Goal: Transaction & Acquisition: Purchase product/service

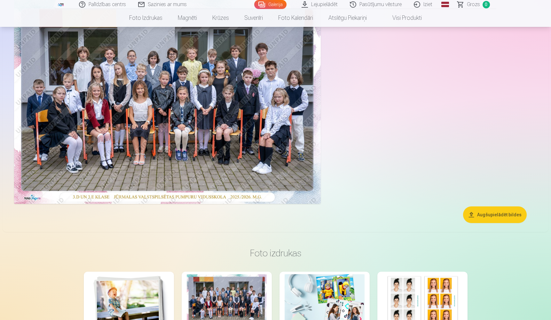
scroll to position [35, 0]
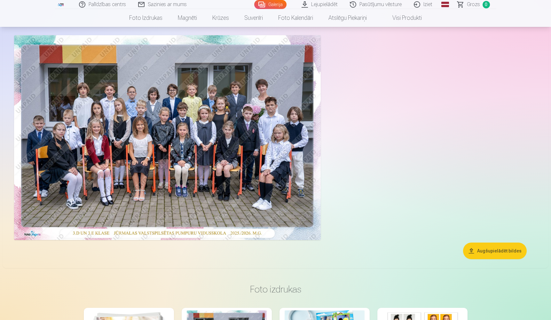
click at [269, 5] on link "Global" at bounding box center [445, 4] width 13 height 9
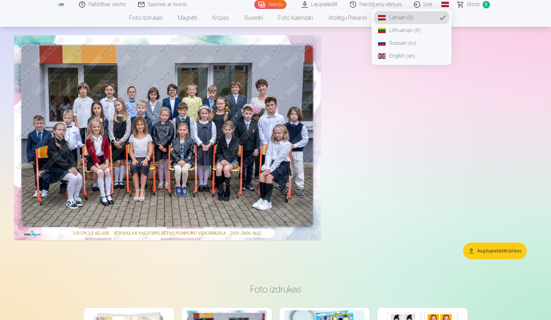
click at [269, 42] on link "Russian (ru)" at bounding box center [411, 43] width 75 height 13
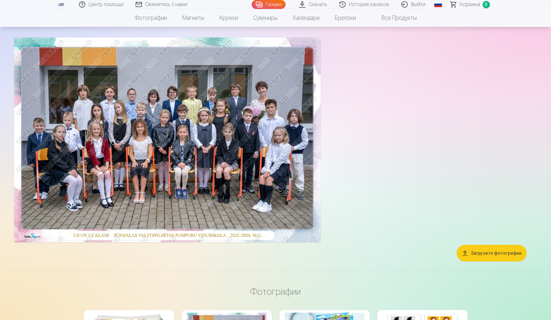
scroll to position [49, 0]
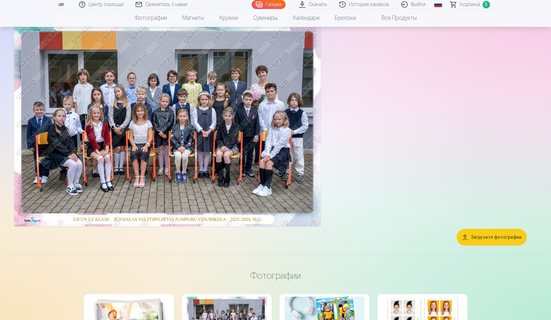
click at [269, 237] on button "Загрузите фотографии" at bounding box center [492, 237] width 70 height 17
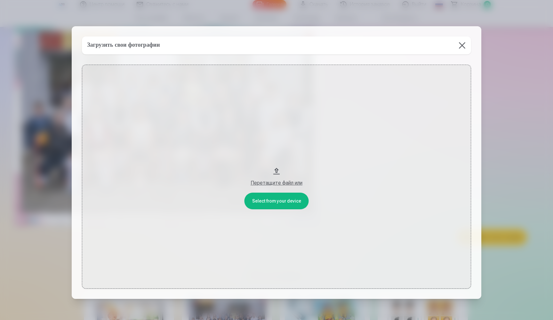
click at [269, 182] on div "Перетащите файл или" at bounding box center [276, 183] width 376 height 8
click at [269, 43] on button at bounding box center [462, 45] width 18 height 18
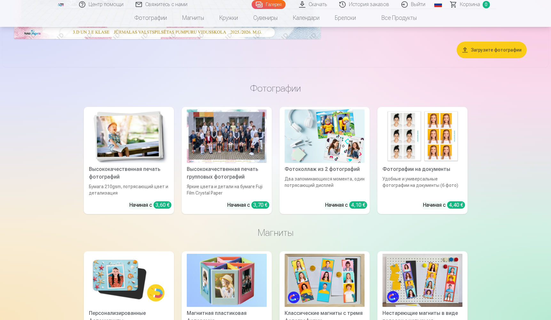
scroll to position [206, 0]
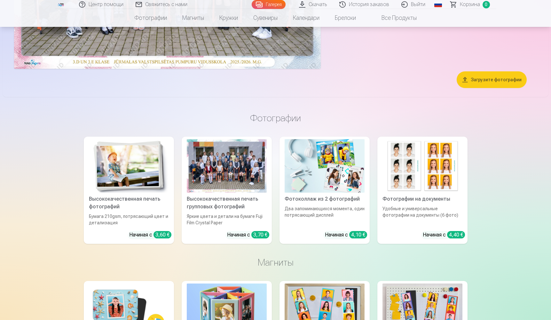
click at [234, 179] on div at bounding box center [227, 165] width 80 height 53
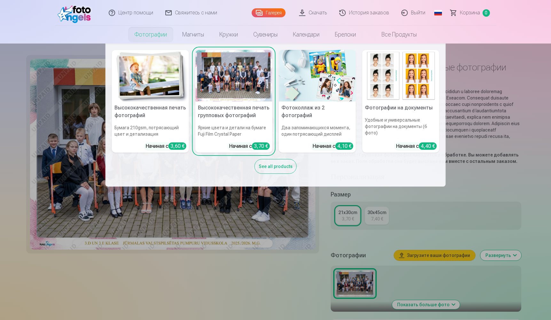
click at [152, 34] on link "Фотографии" at bounding box center [151, 35] width 48 height 18
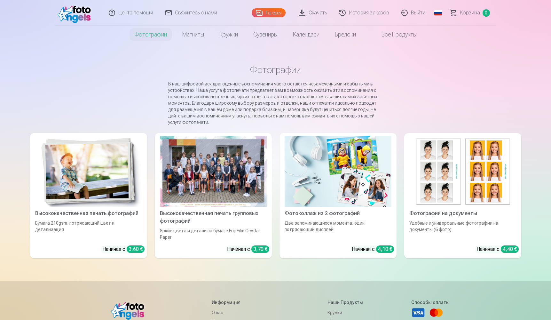
click at [235, 166] on div at bounding box center [213, 171] width 107 height 71
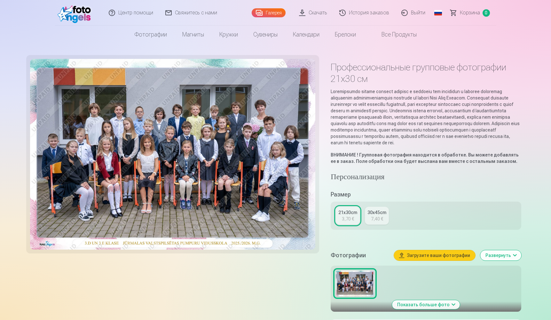
click at [269, 295] on button "Показать больше фото" at bounding box center [426, 304] width 68 height 9
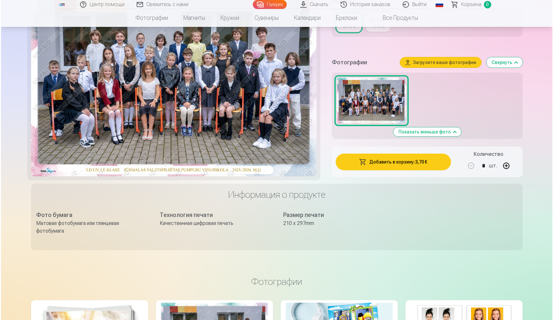
scroll to position [167, 0]
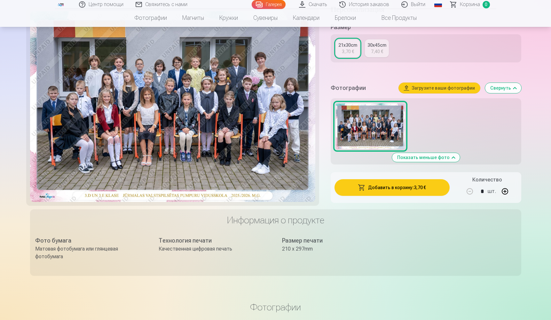
click at [269, 194] on button "Добавить в корзину : 3,70 €" at bounding box center [392, 187] width 115 height 17
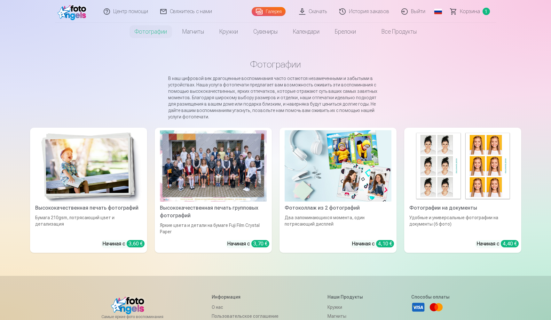
scroll to position [6, 0]
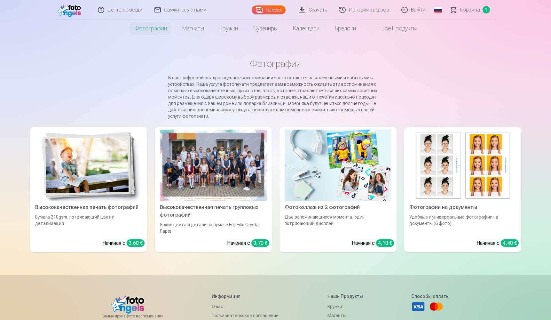
click at [238, 157] on div at bounding box center [213, 165] width 107 height 71
